Goal: Transaction & Acquisition: Purchase product/service

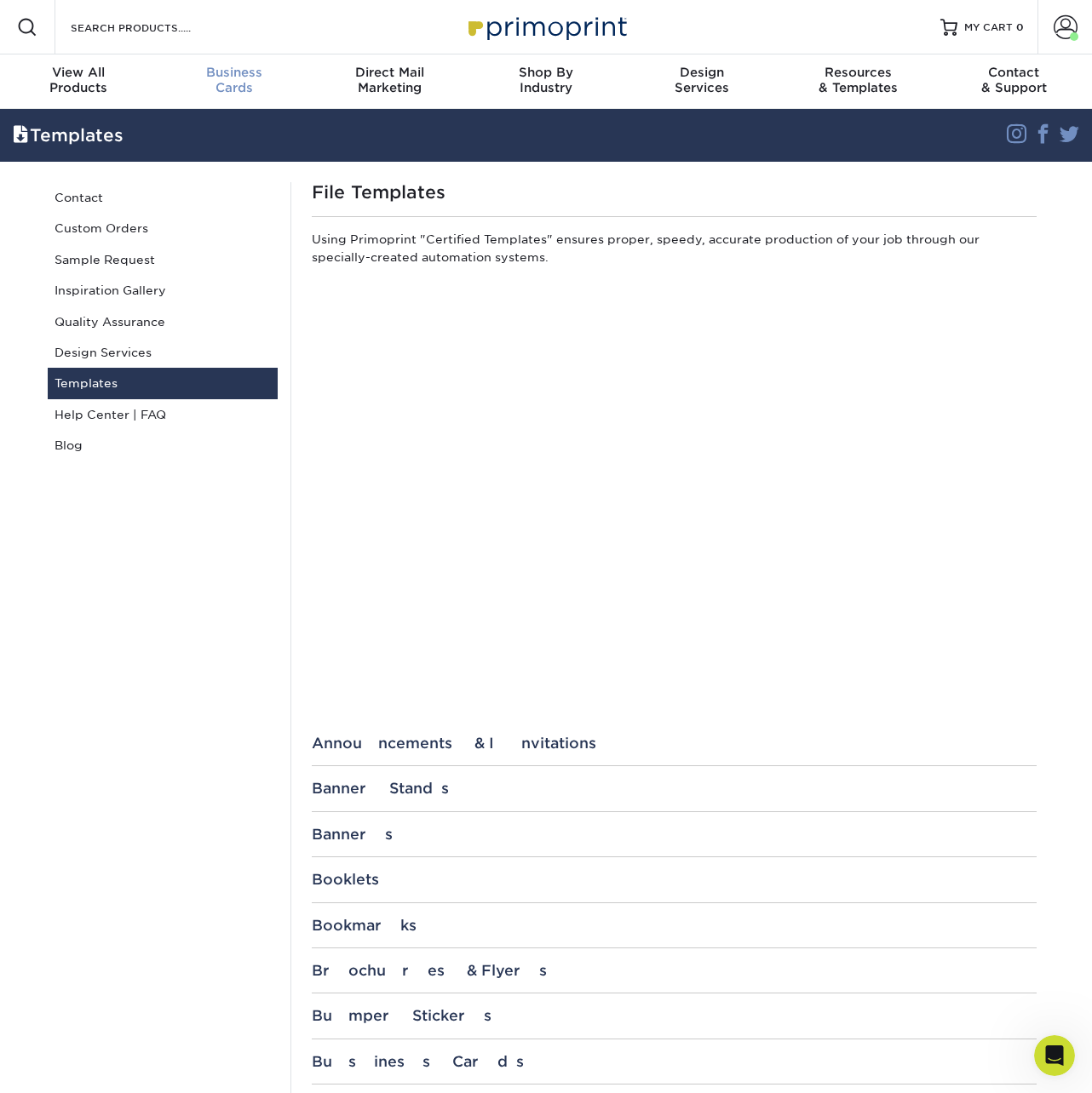
scroll to position [228, 0]
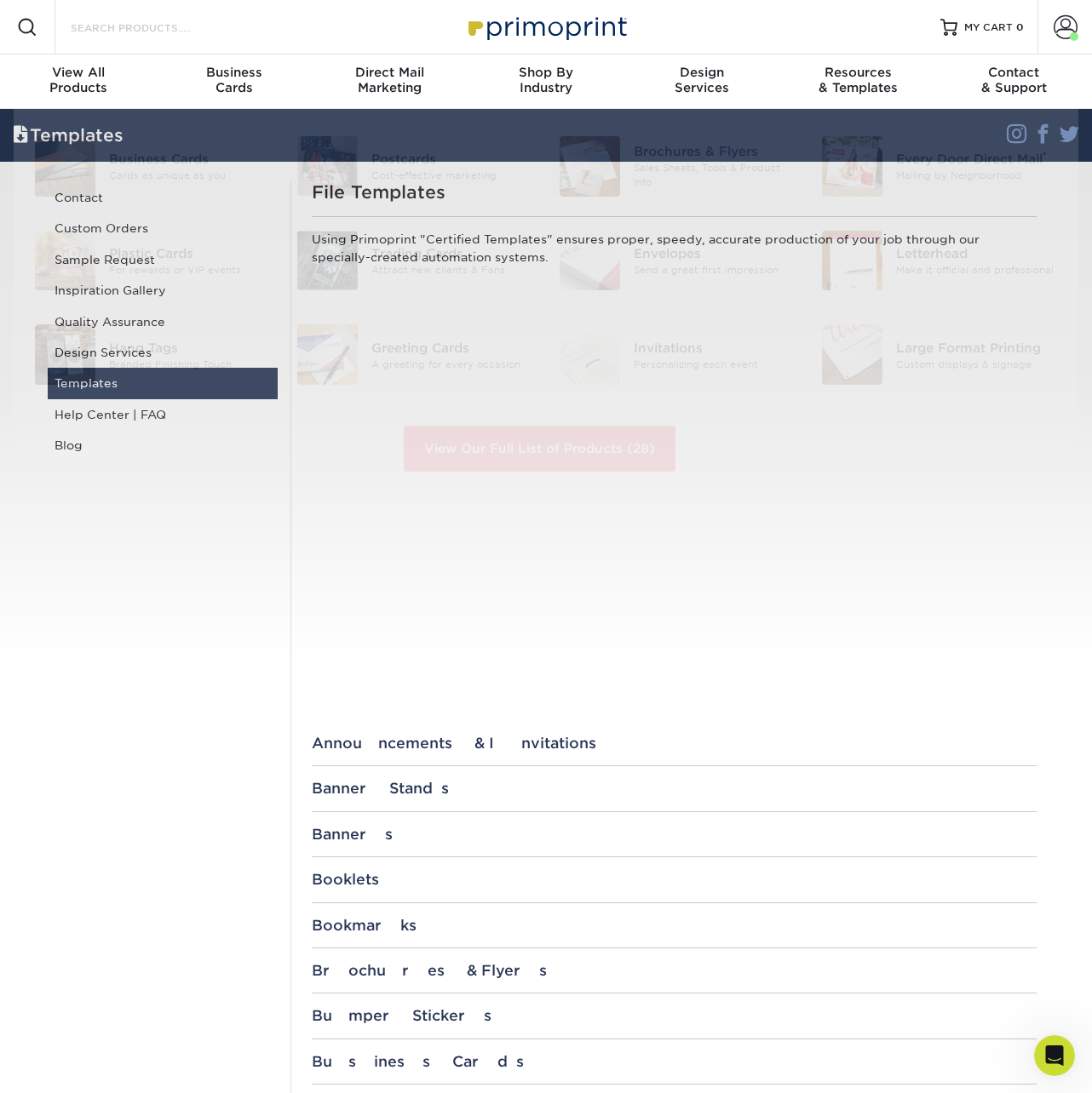
click at [149, 35] on input "Search Products" at bounding box center [152, 27] width 166 height 20
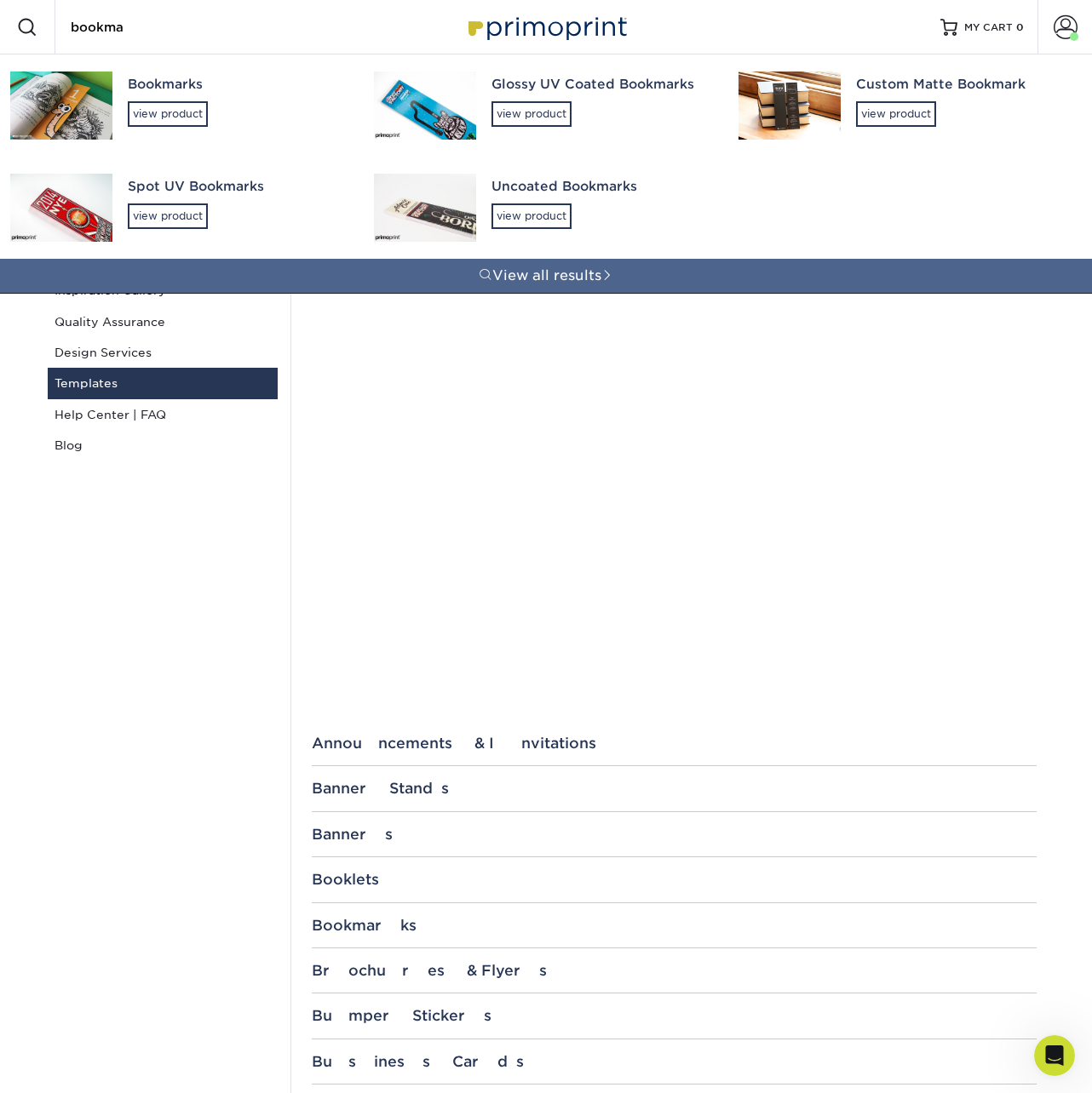
type input "bookma"
click at [131, 82] on div "Bookmarks" at bounding box center [235, 84] width 215 height 19
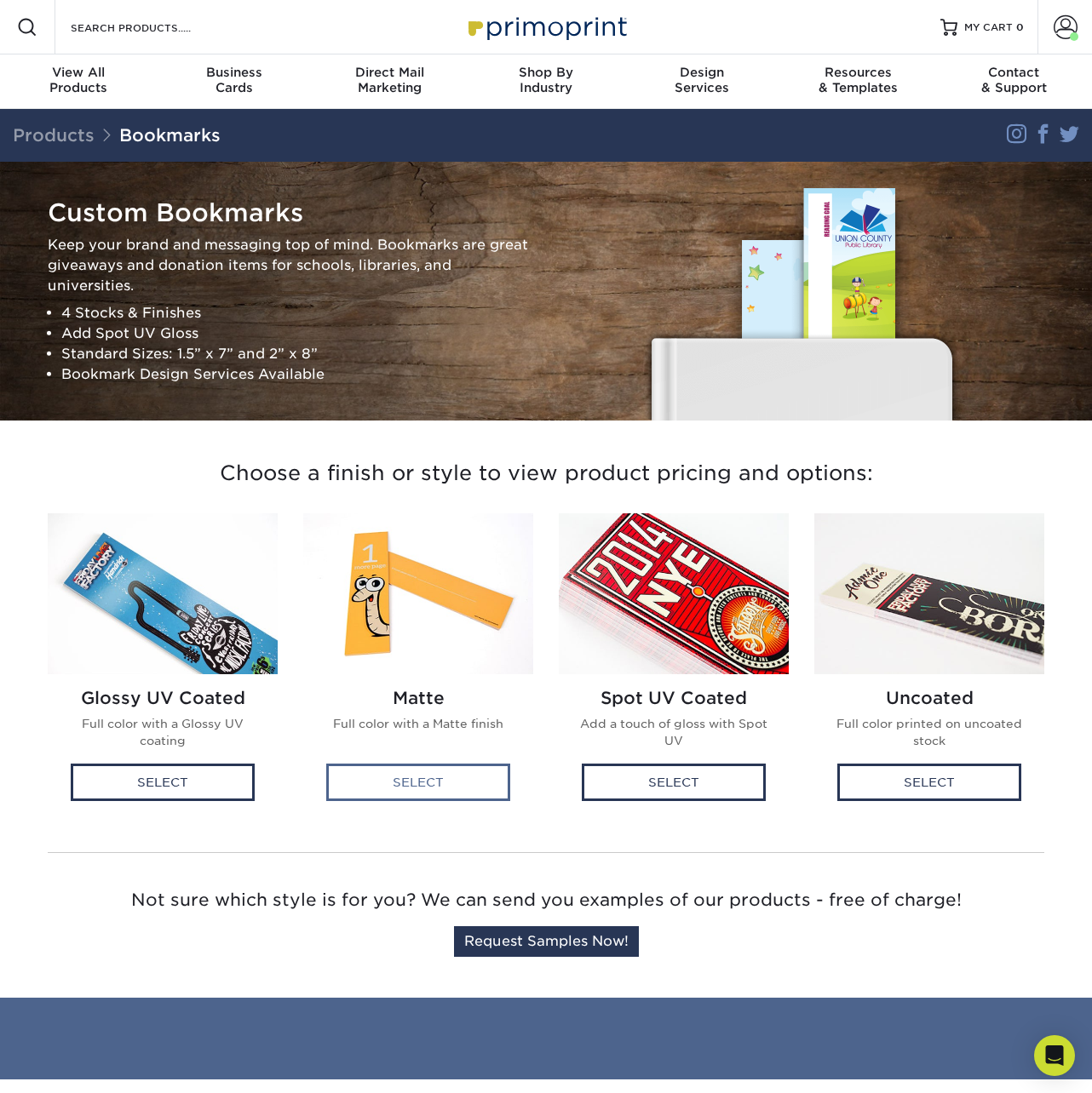
click at [415, 790] on div "Select" at bounding box center [418, 782] width 184 height 37
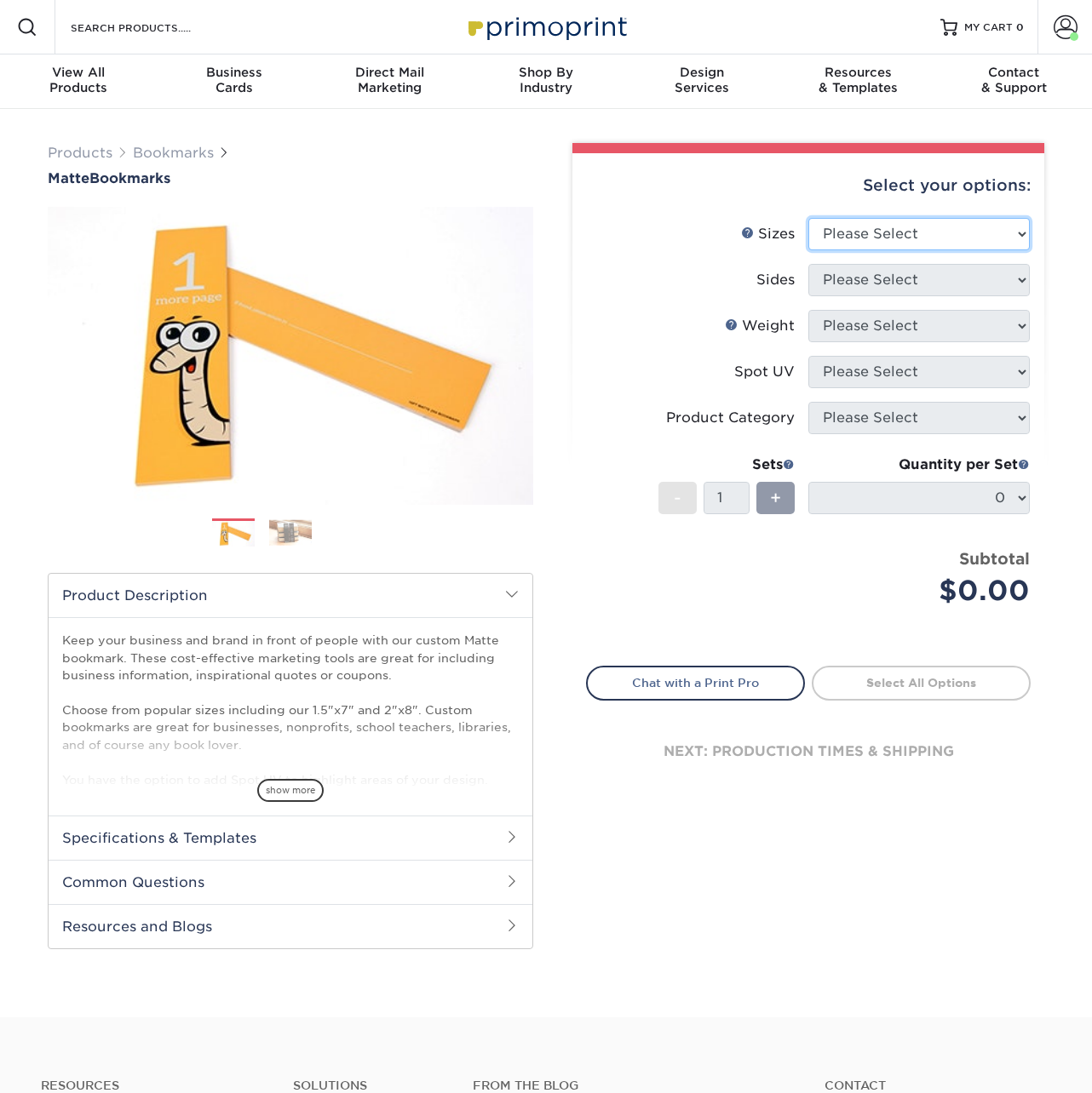
click at [886, 235] on select "Please Select 1.5" x 7" 2" x 8"" at bounding box center [918, 234] width 222 height 33
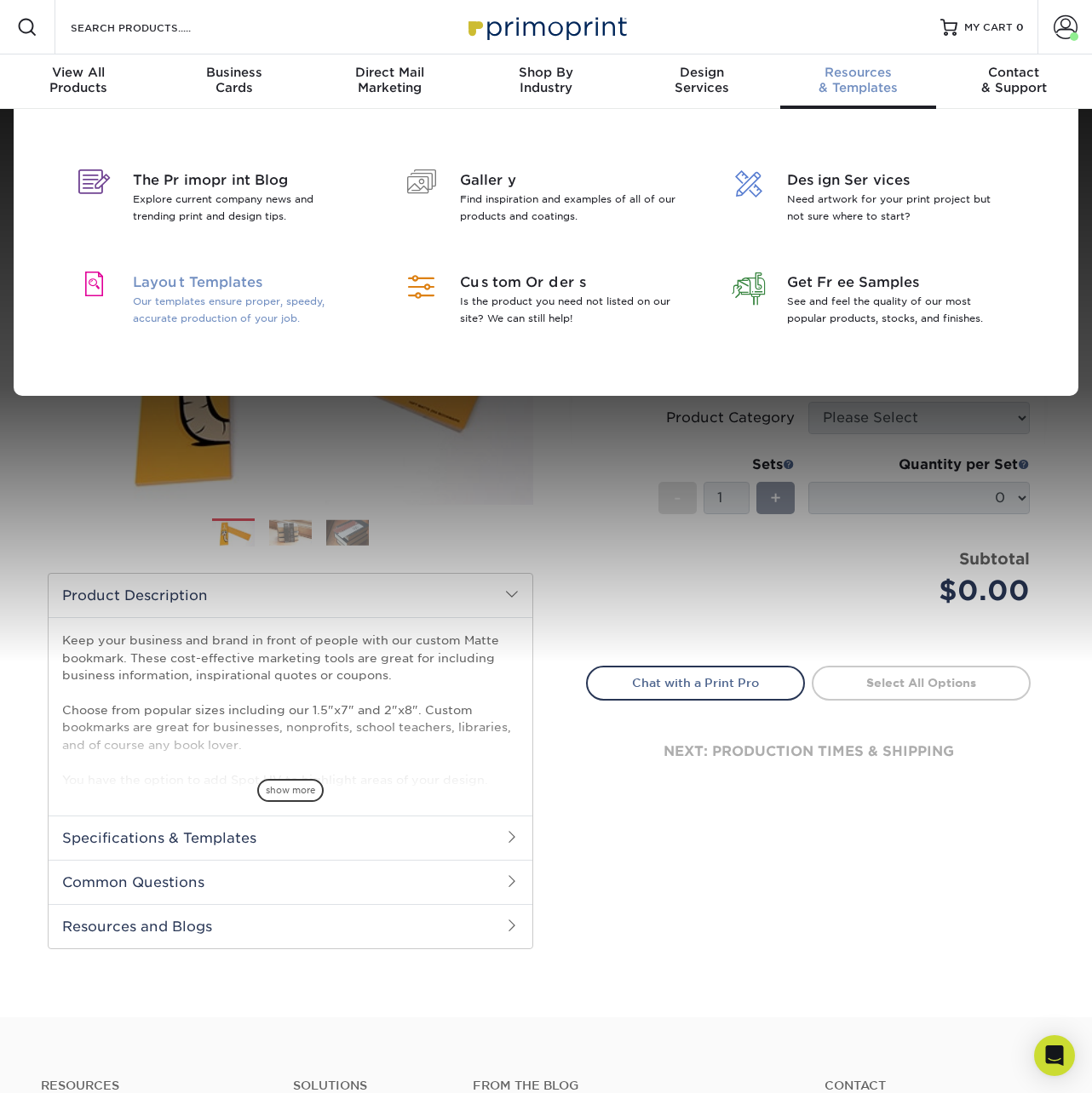
click at [241, 302] on p "Our templates ensure proper, speedy, accurate production of your job." at bounding box center [243, 309] width 221 height 34
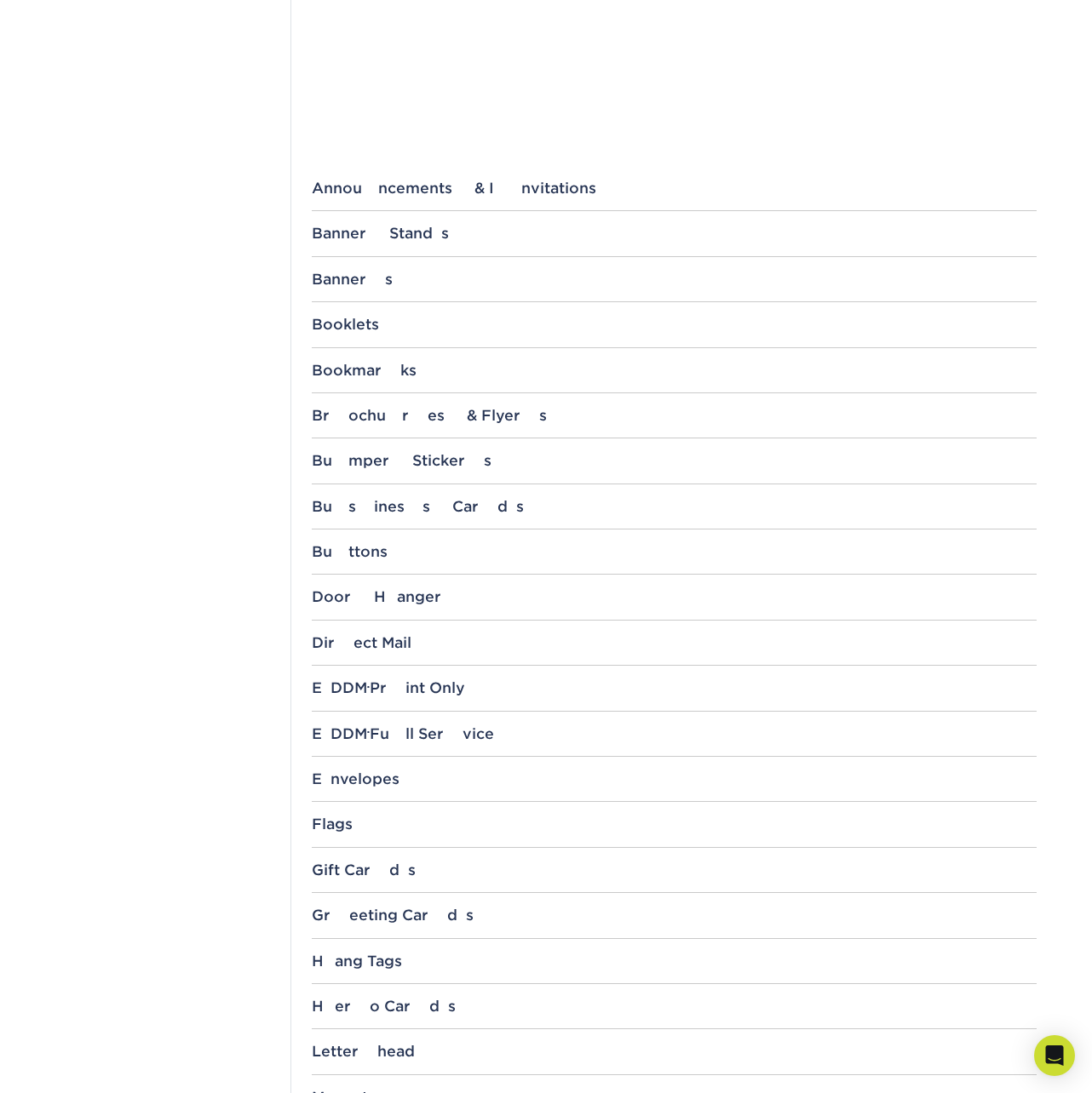
scroll to position [900, 0]
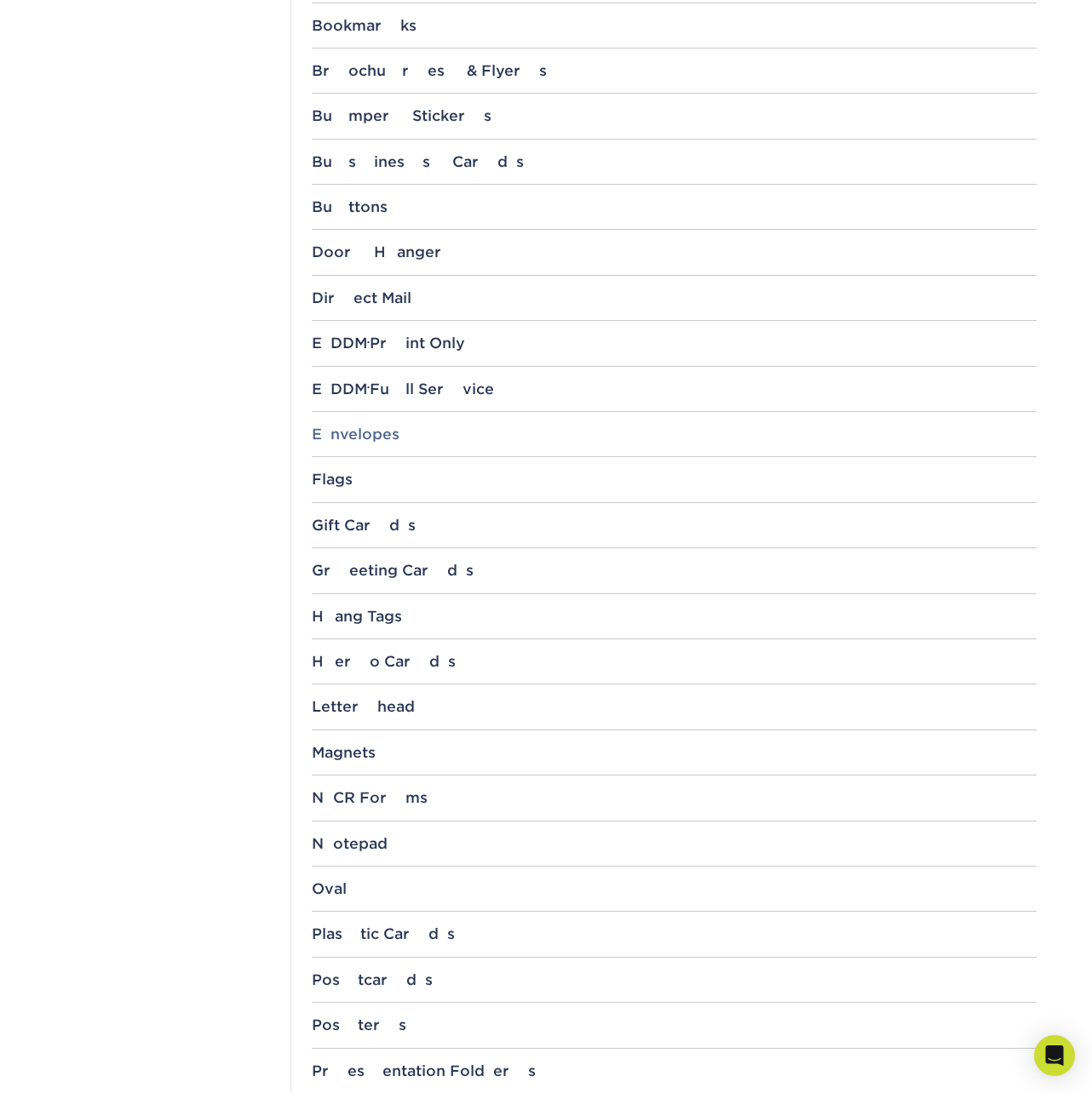
click at [359, 433] on div "Envelopes" at bounding box center [674, 435] width 724 height 17
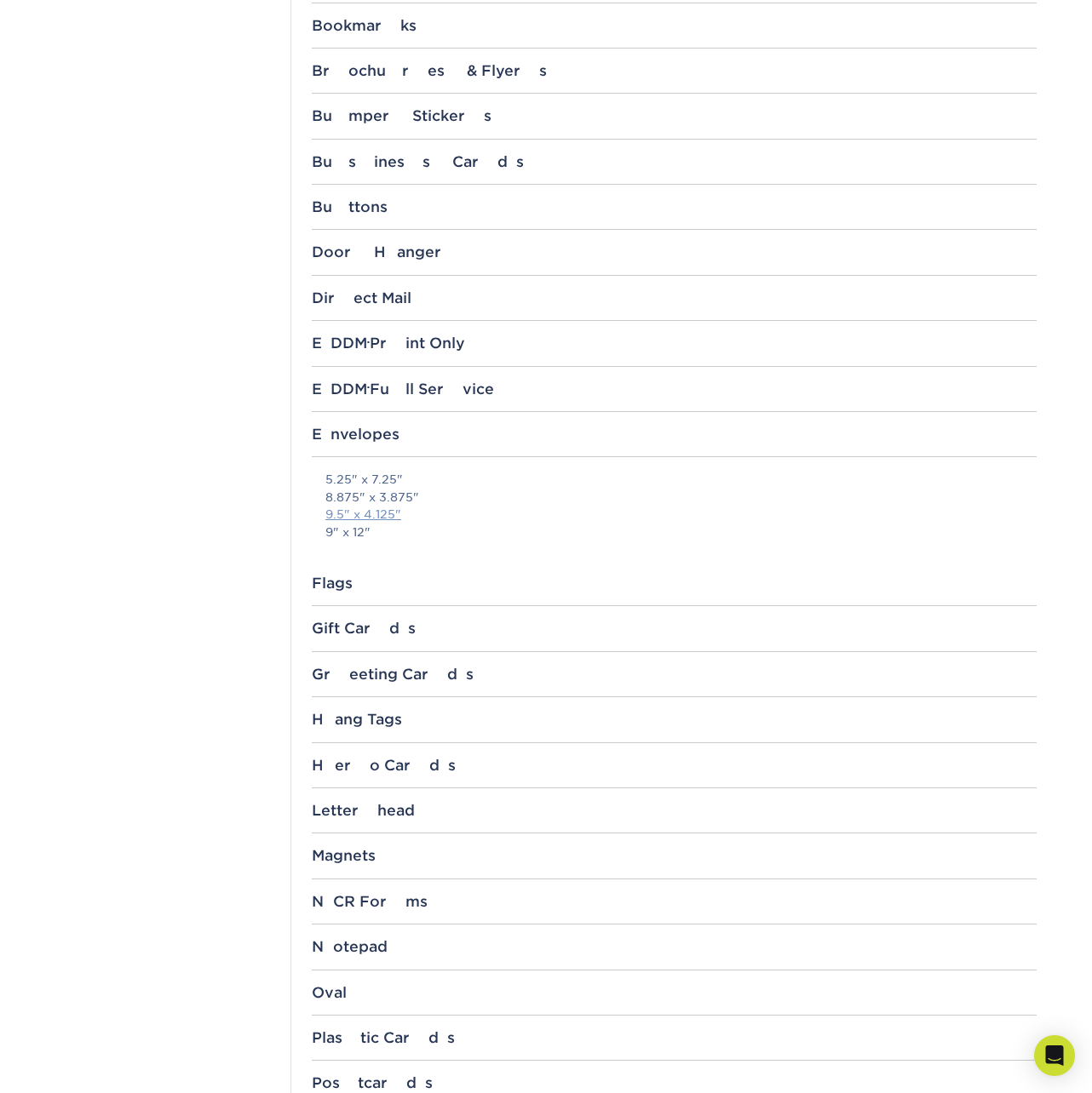
click at [393, 518] on link "9.5" x 4.125"" at bounding box center [363, 514] width 76 height 13
click at [382, 22] on div "Bookmarks" at bounding box center [674, 26] width 724 height 17
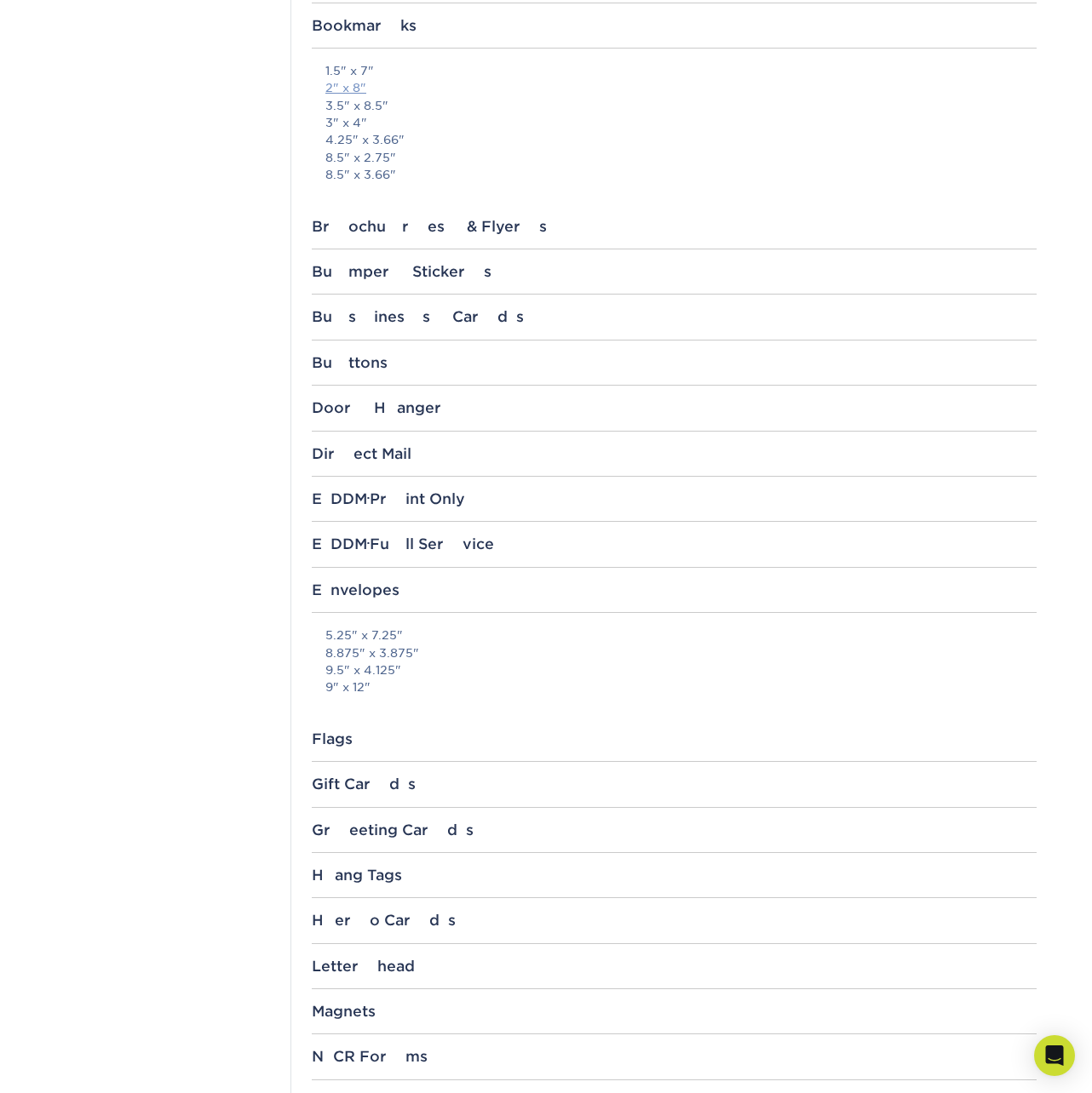
click at [350, 83] on link "2" x 8"" at bounding box center [345, 87] width 41 height 13
